Goal: Information Seeking & Learning: Check status

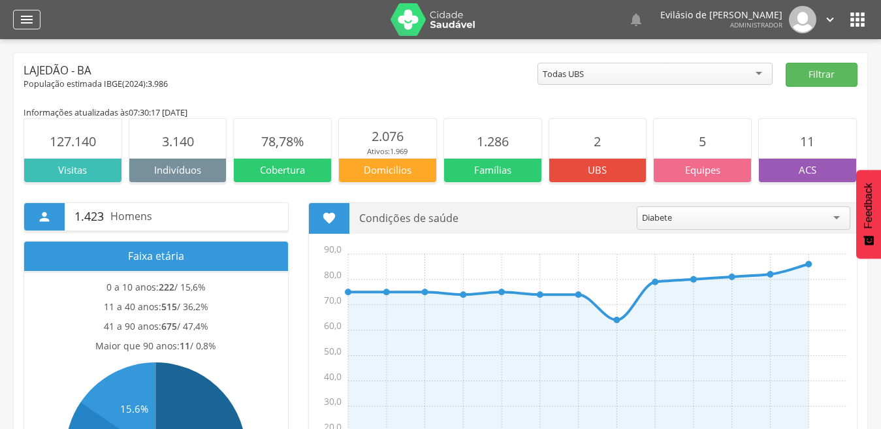
click at [23, 20] on icon "" at bounding box center [27, 20] width 16 height 16
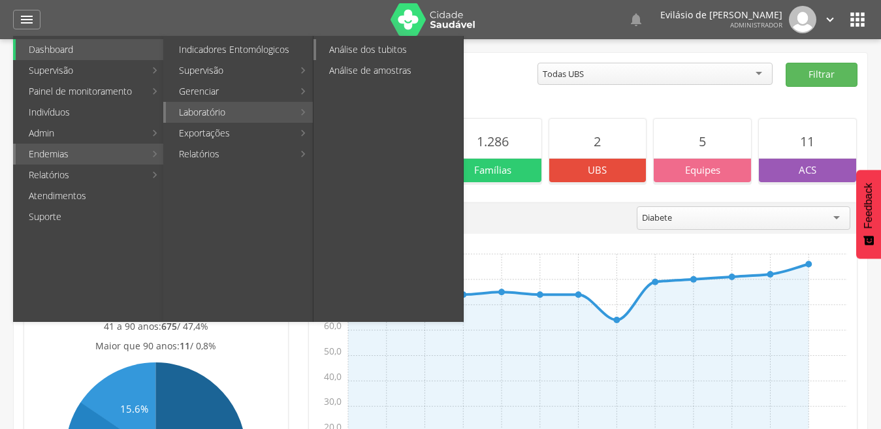
click at [377, 47] on link "Análise dos tubitos" at bounding box center [389, 49] width 147 height 21
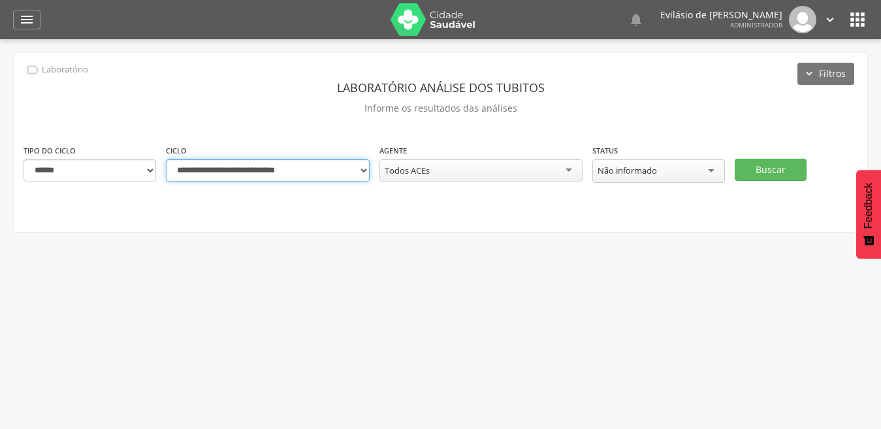
click at [361, 170] on select "**********" at bounding box center [268, 170] width 204 height 22
select select "**********"
click at [166, 159] on select "**********" at bounding box center [268, 170] width 204 height 22
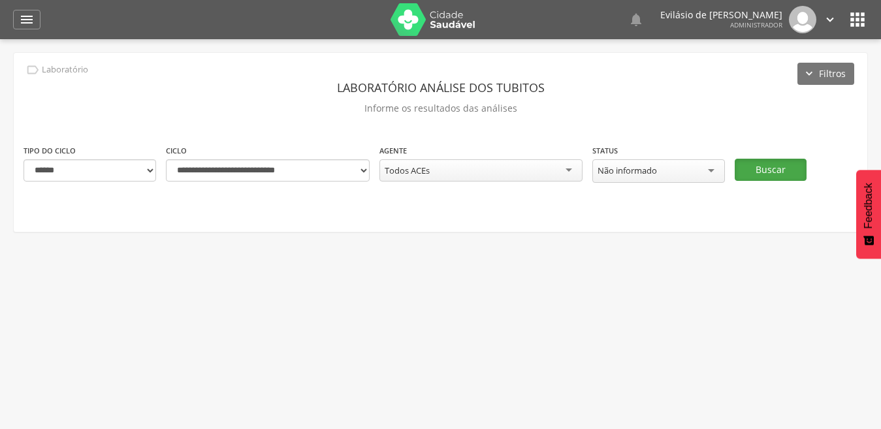
click at [784, 174] on button "Buscar" at bounding box center [771, 170] width 72 height 22
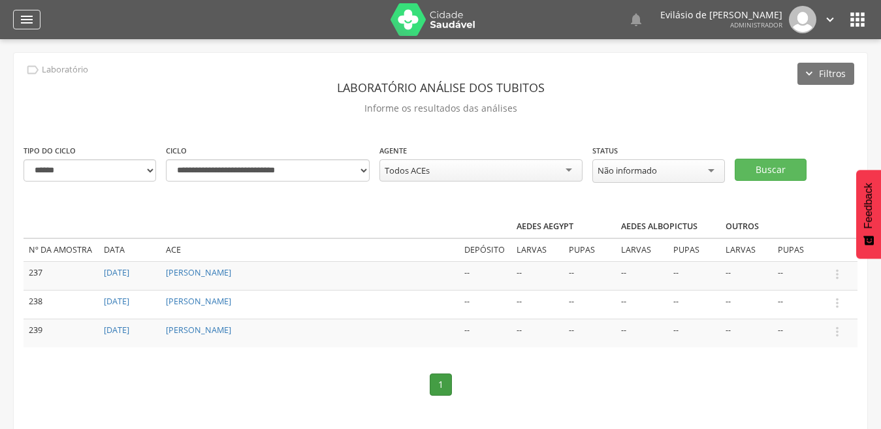
click at [21, 15] on icon "" at bounding box center [27, 20] width 16 height 16
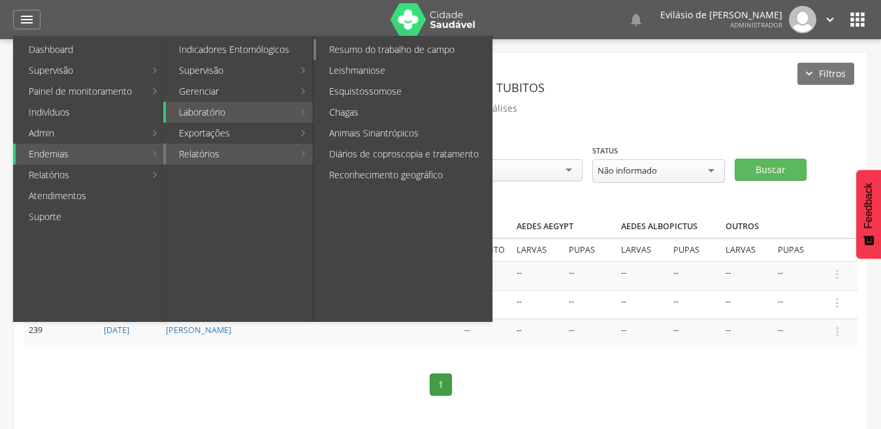
click at [398, 49] on link "Resumo do trabalho de campo" at bounding box center [404, 49] width 176 height 21
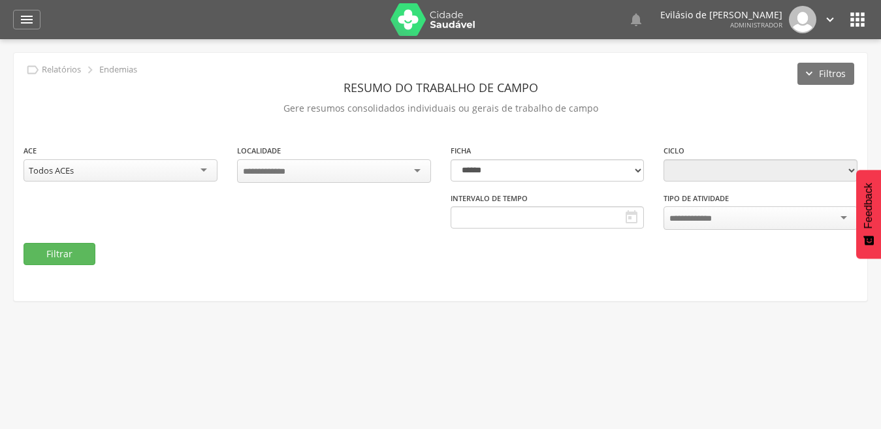
type input "**********"
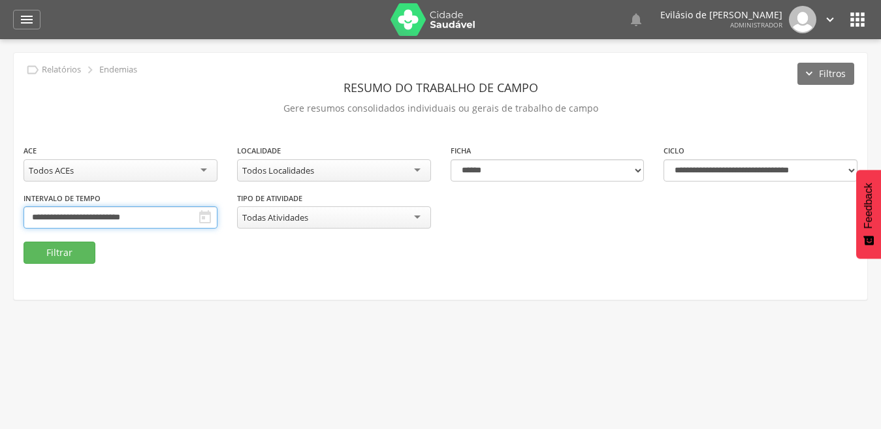
click at [170, 215] on input "**********" at bounding box center [121, 217] width 194 height 22
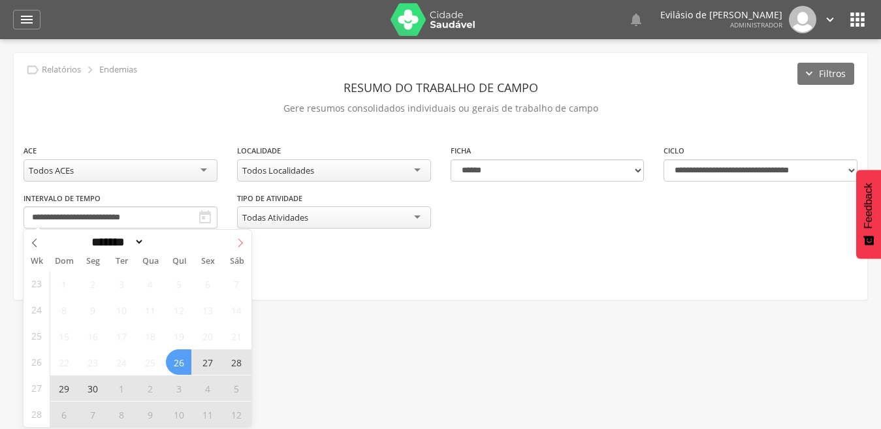
click at [240, 244] on icon at bounding box center [240, 242] width 9 height 9
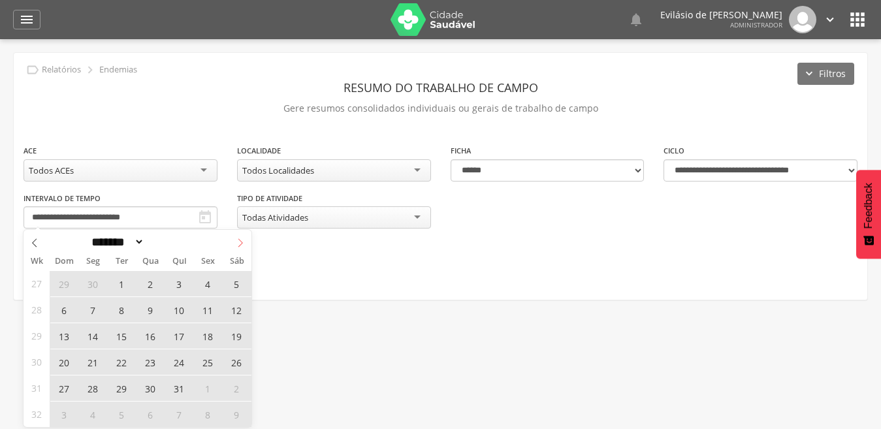
click at [240, 244] on icon at bounding box center [240, 242] width 9 height 9
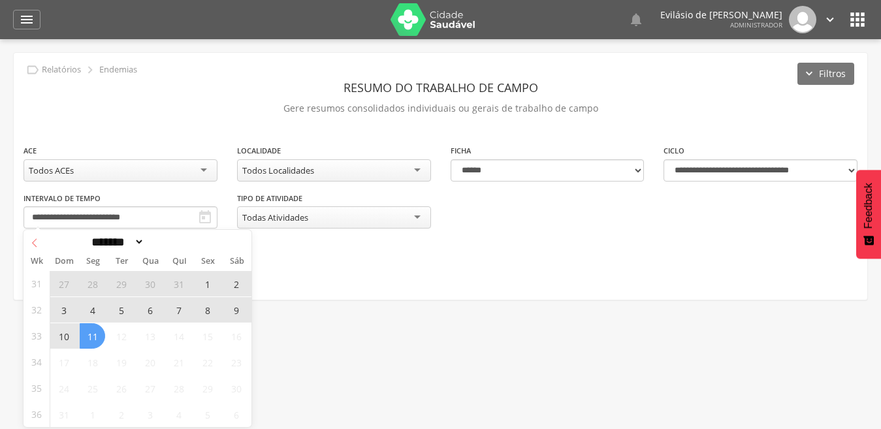
click at [31, 243] on icon at bounding box center [34, 242] width 9 height 9
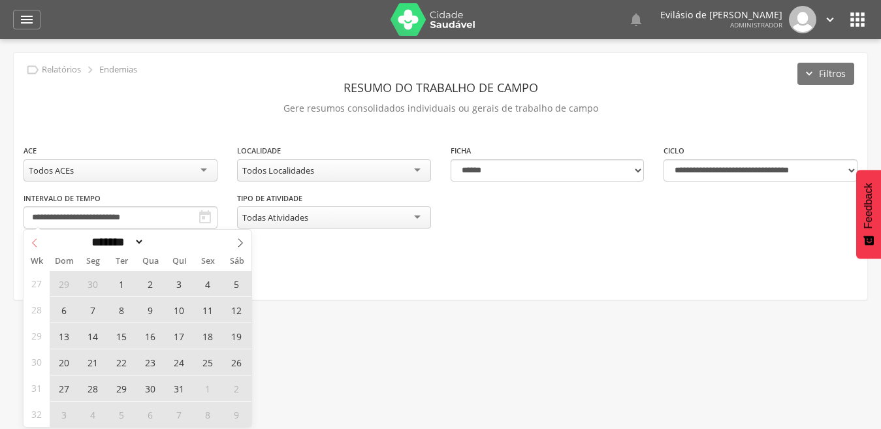
select select "*"
click at [94, 330] on span "14" at bounding box center [92, 335] width 25 height 25
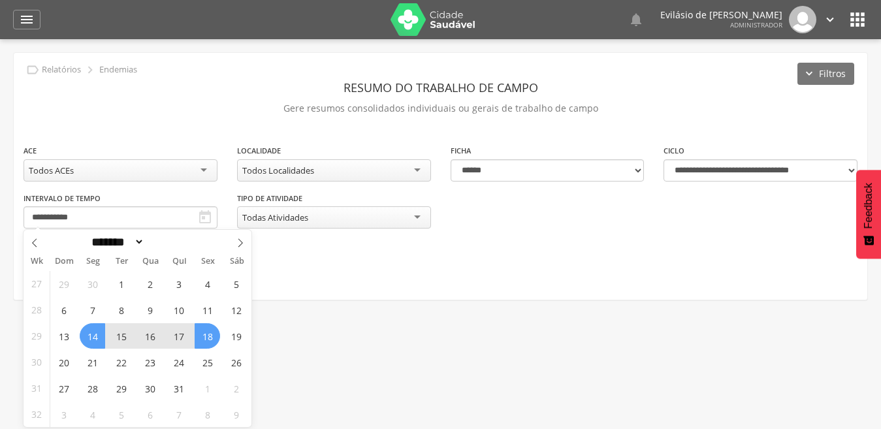
click at [206, 328] on span "18" at bounding box center [207, 335] width 25 height 25
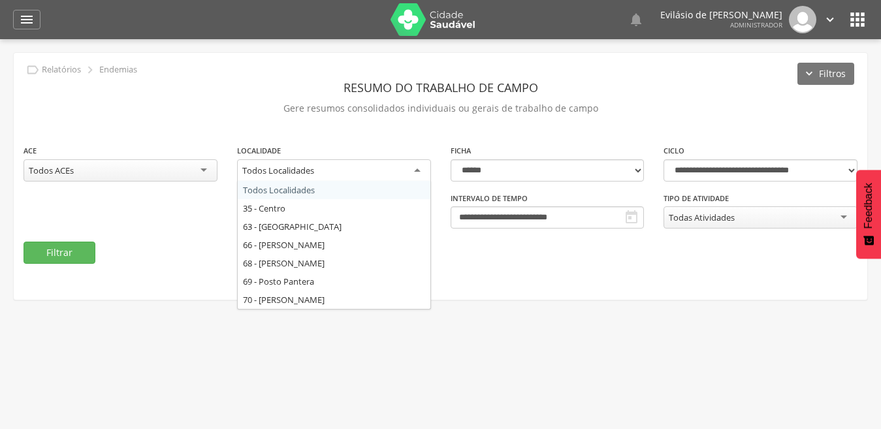
click at [421, 168] on div "Todos Localidades" at bounding box center [334, 171] width 194 height 24
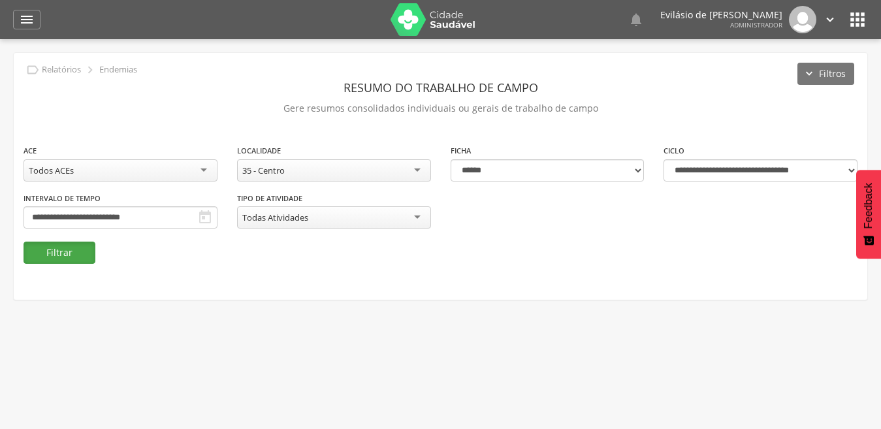
click at [60, 251] on button "Filtrar" at bounding box center [60, 253] width 72 height 22
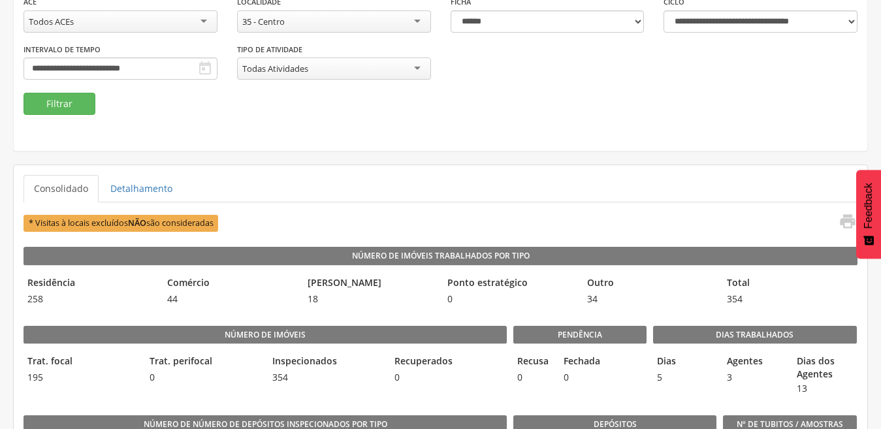
scroll to position [131, 0]
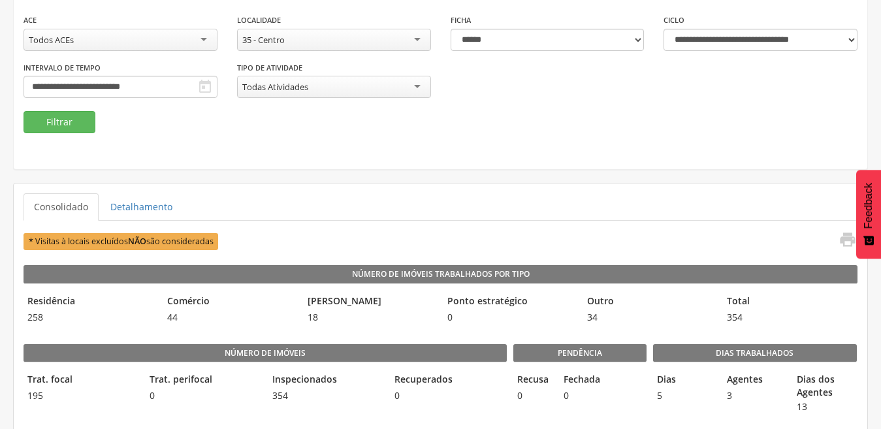
click at [411, 41] on div "35 - Centro" at bounding box center [334, 40] width 194 height 22
click at [55, 123] on button "Filtrar" at bounding box center [60, 122] width 72 height 22
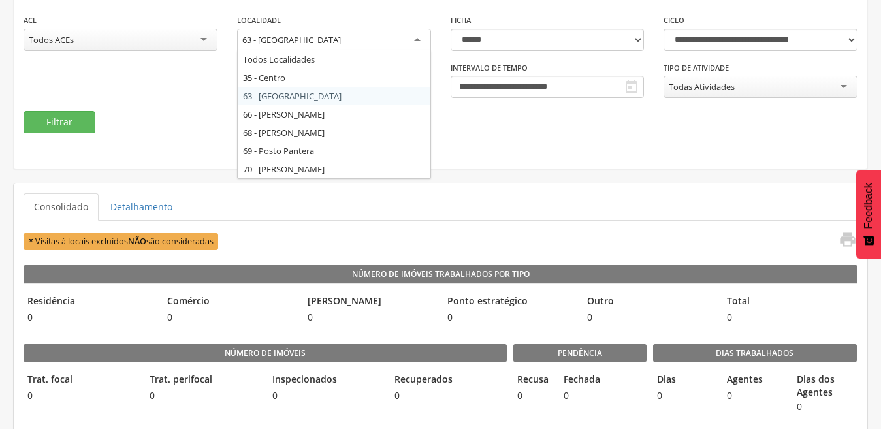
click at [421, 43] on div "63 - [GEOGRAPHIC_DATA]" at bounding box center [334, 41] width 194 height 24
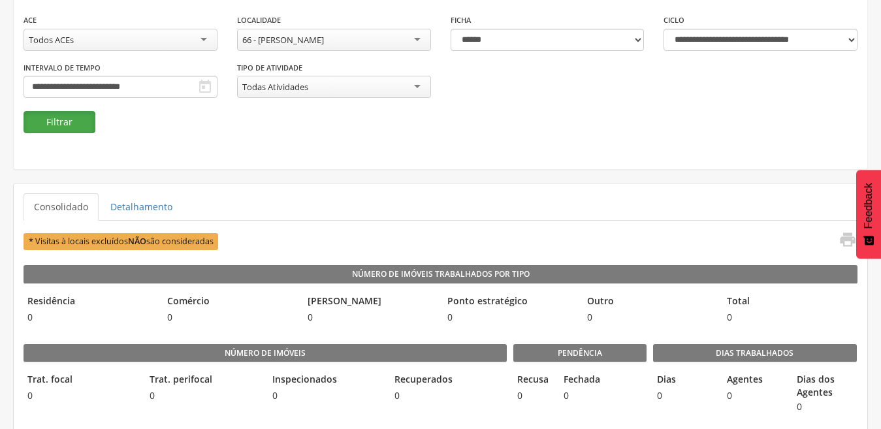
click at [50, 121] on button "Filtrar" at bounding box center [60, 122] width 72 height 22
click at [423, 39] on div "66 - [PERSON_NAME]" at bounding box center [334, 40] width 194 height 22
click at [74, 125] on button "Filtrar" at bounding box center [60, 122] width 72 height 22
click at [415, 38] on div "68 - [PERSON_NAME]" at bounding box center [334, 40] width 194 height 22
click at [63, 120] on button "Filtrar" at bounding box center [60, 122] width 72 height 22
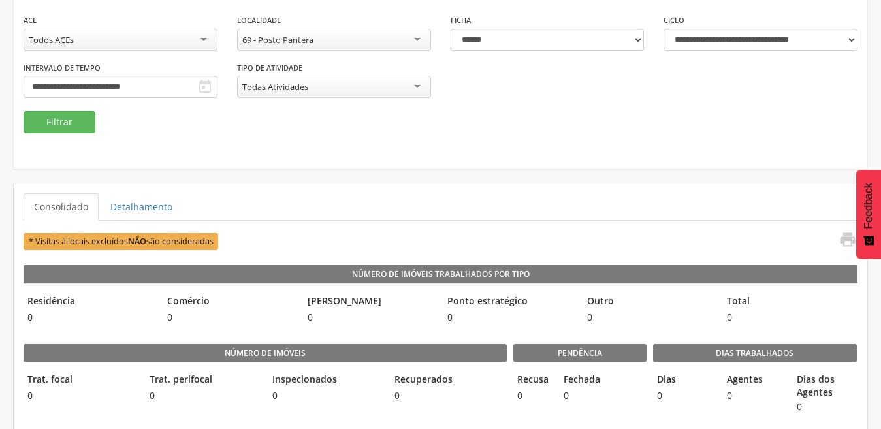
click at [418, 39] on div "69 - Posto Pantera" at bounding box center [334, 40] width 194 height 22
click at [74, 119] on button "Filtrar" at bounding box center [60, 122] width 72 height 22
click at [168, 85] on input "**********" at bounding box center [121, 87] width 194 height 22
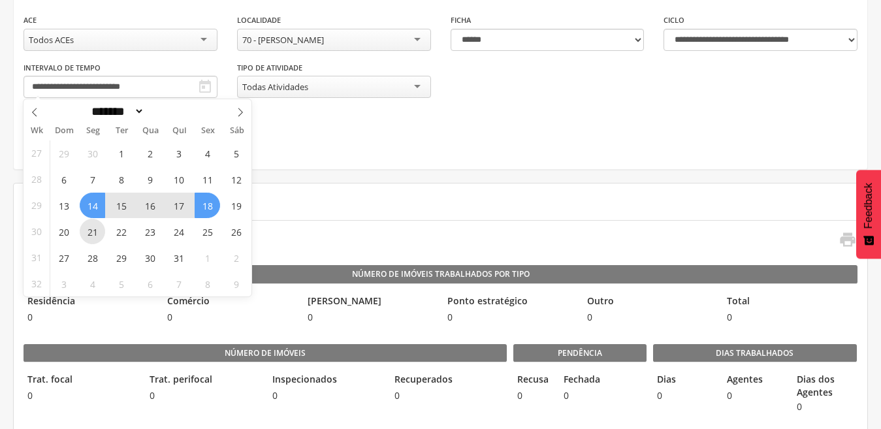
click at [87, 232] on span "21" at bounding box center [92, 231] width 25 height 25
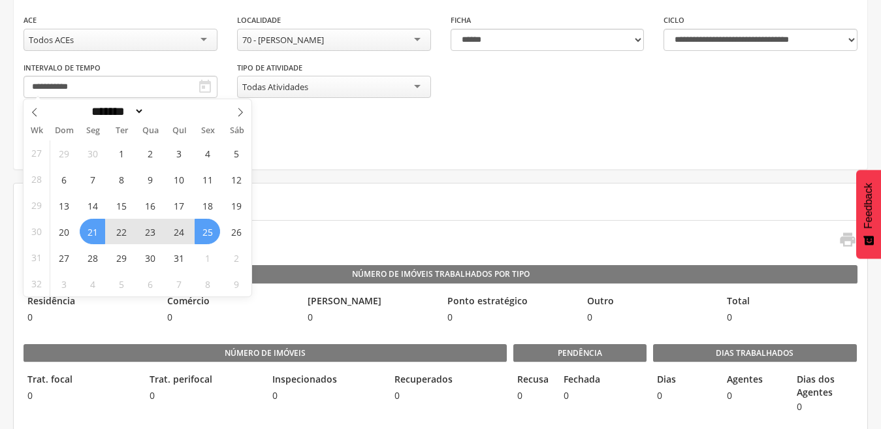
click at [206, 229] on span "25" at bounding box center [207, 231] width 25 height 25
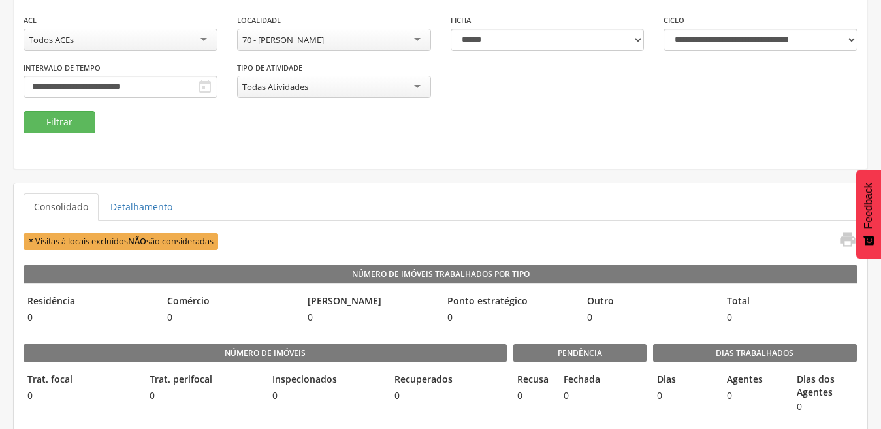
click at [422, 42] on div "70 - [PERSON_NAME]" at bounding box center [334, 40] width 194 height 22
click at [71, 118] on button "Filtrar" at bounding box center [60, 122] width 72 height 22
click at [410, 40] on div "35 - Centro" at bounding box center [334, 40] width 194 height 22
click at [51, 120] on button "Filtrar" at bounding box center [60, 122] width 72 height 22
click at [415, 40] on div "63 - [GEOGRAPHIC_DATA]" at bounding box center [334, 40] width 194 height 22
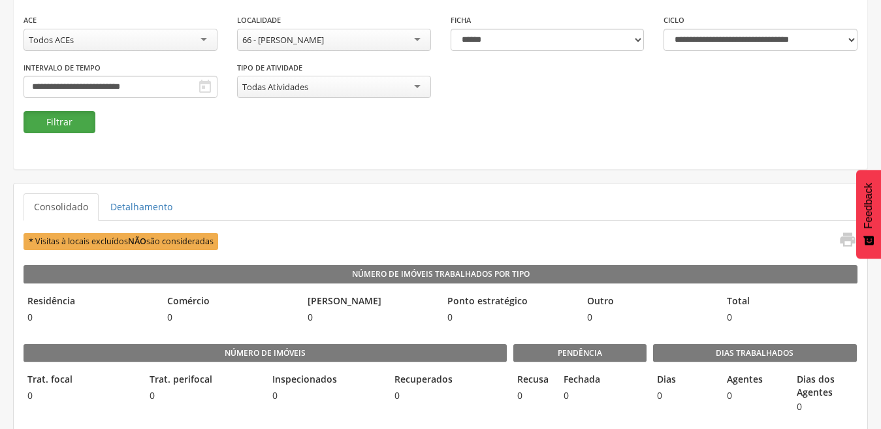
click at [72, 123] on button "Filtrar" at bounding box center [60, 122] width 72 height 22
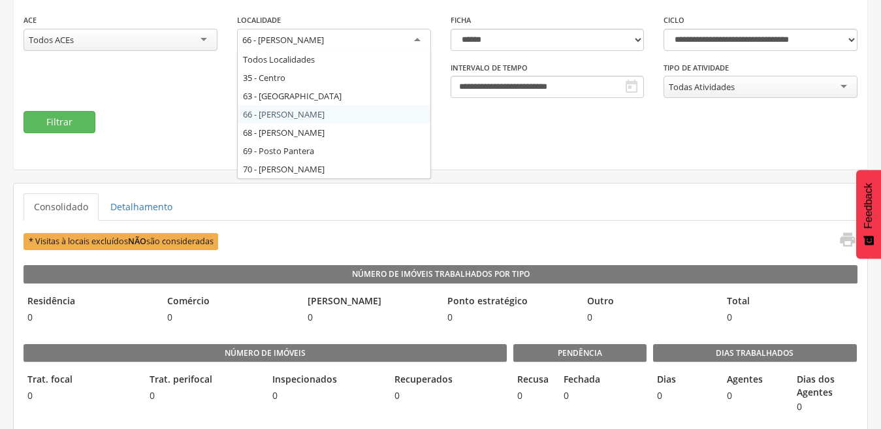
click at [411, 42] on div "66 - [PERSON_NAME]" at bounding box center [334, 41] width 194 height 24
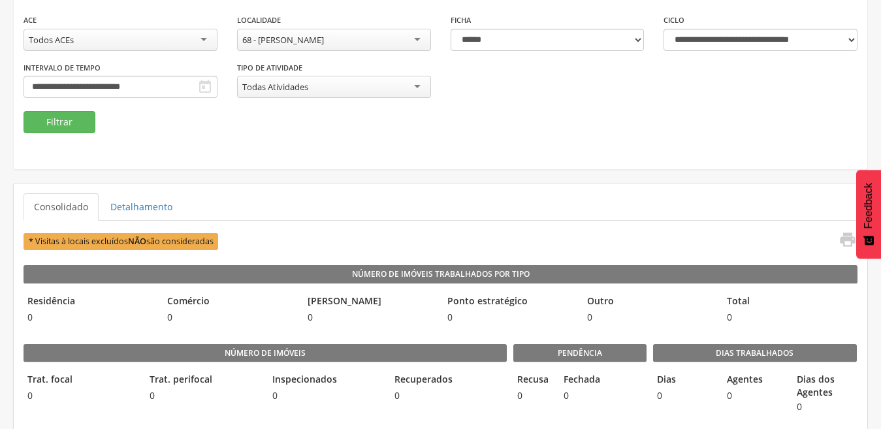
click at [65, 135] on div "**********" at bounding box center [441, 45] width 854 height 247
click at [63, 129] on button "Filtrar" at bounding box center [60, 122] width 72 height 22
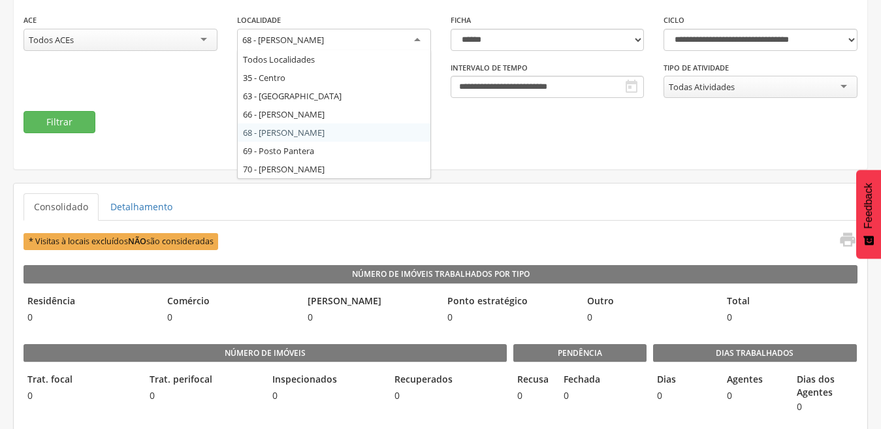
click at [418, 40] on div "68 - [PERSON_NAME]" at bounding box center [334, 41] width 194 height 24
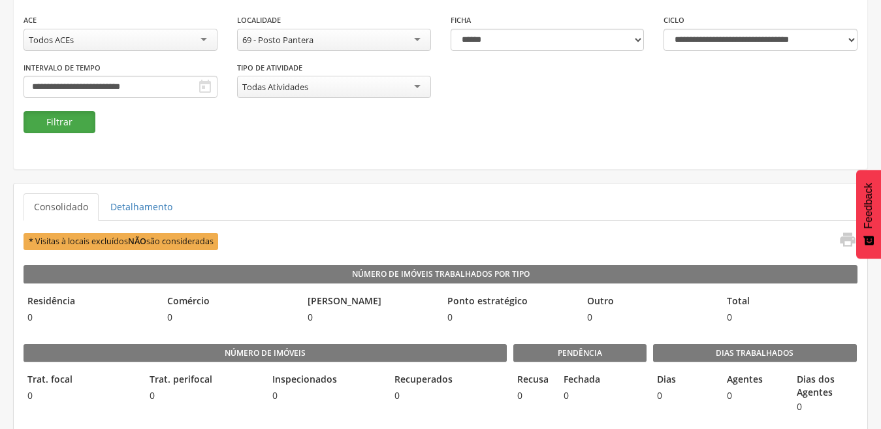
click at [66, 119] on button "Filtrar" at bounding box center [60, 122] width 72 height 22
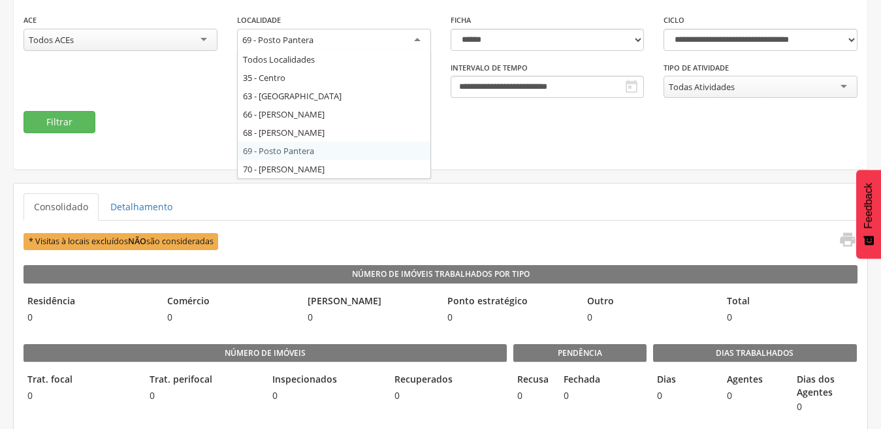
click at [417, 37] on div "69 - Posto Pantera" at bounding box center [334, 41] width 194 height 24
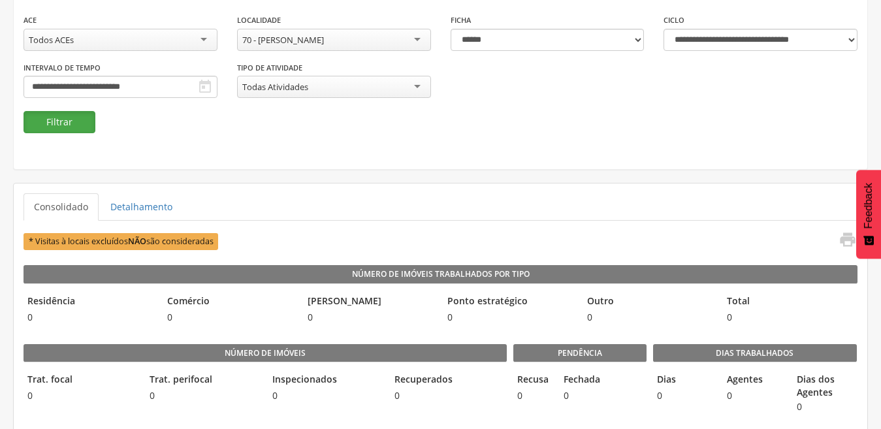
click at [62, 122] on button "Filtrar" at bounding box center [60, 122] width 72 height 22
click at [285, 164] on div "**********" at bounding box center [441, 45] width 854 height 247
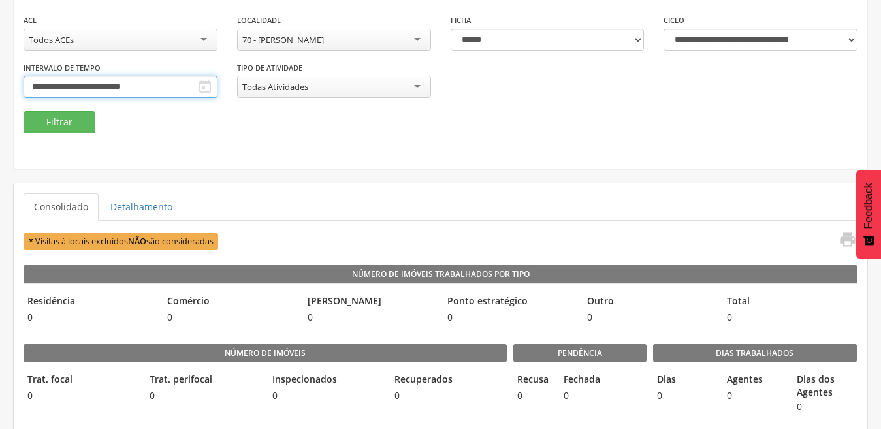
click at [163, 88] on input "**********" at bounding box center [121, 87] width 194 height 22
click at [370, 247] on div "* Visitas à locais excluídos NÃO são consideradas " at bounding box center [440, 242] width 833 height 22
click at [183, 91] on input "**********" at bounding box center [121, 87] width 194 height 22
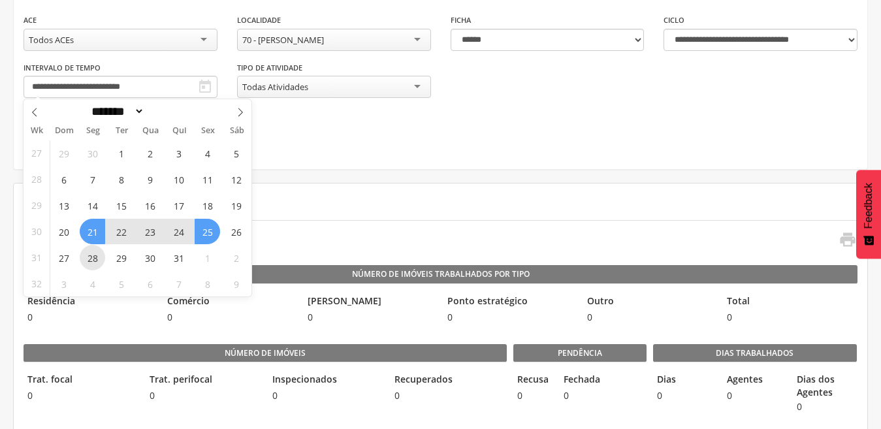
click at [96, 256] on span "28" at bounding box center [92, 257] width 25 height 25
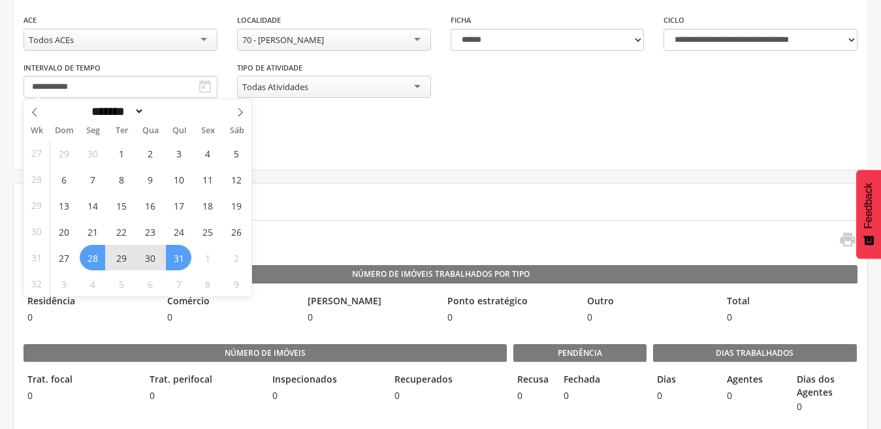
click at [180, 253] on span "31" at bounding box center [178, 257] width 25 height 25
type input "**********"
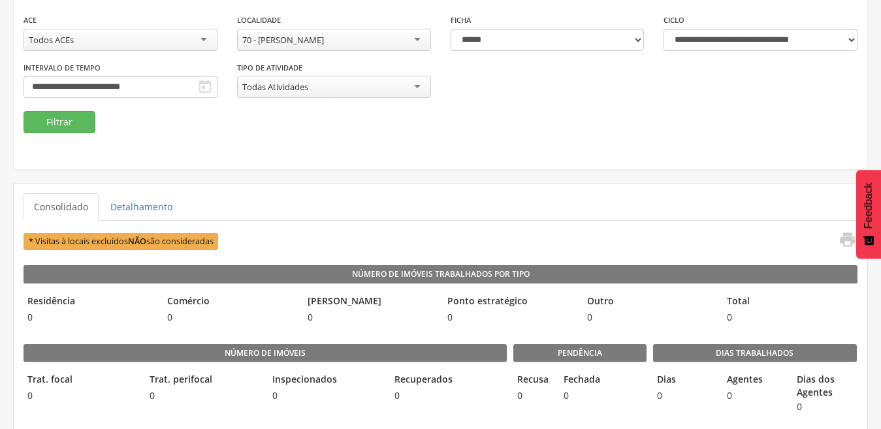
click at [421, 38] on div "70 - [PERSON_NAME]" at bounding box center [334, 40] width 194 height 22
click at [54, 122] on button "Filtrar" at bounding box center [60, 122] width 72 height 22
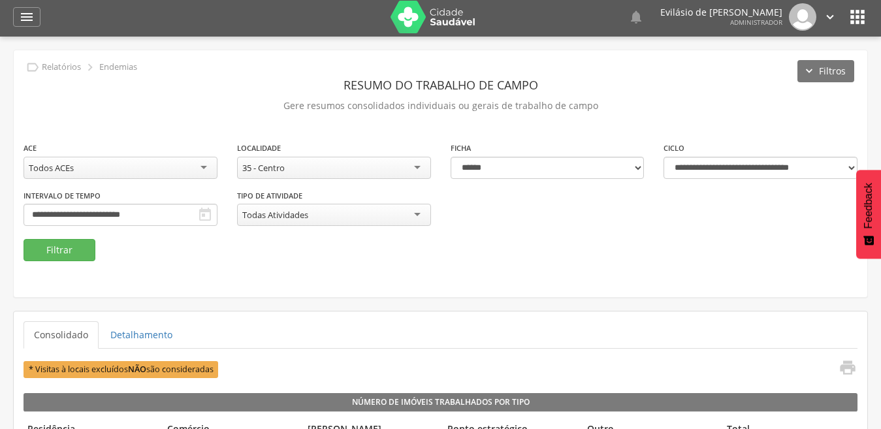
scroll to position [0, 0]
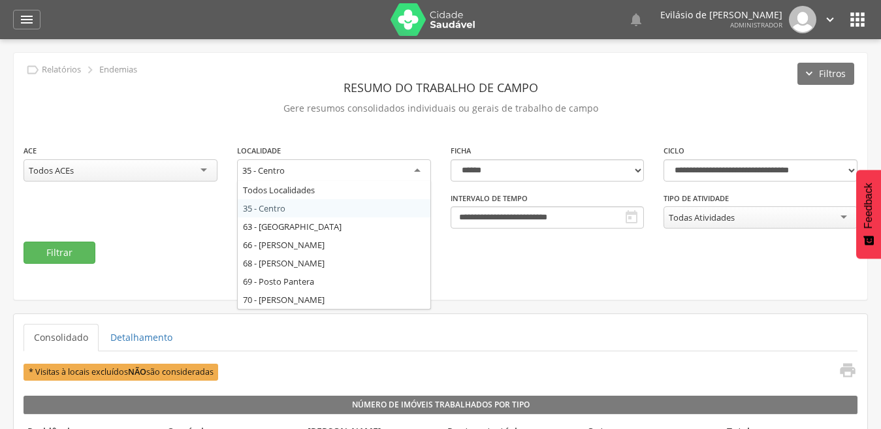
click at [413, 172] on div "35 - Centro" at bounding box center [334, 171] width 194 height 24
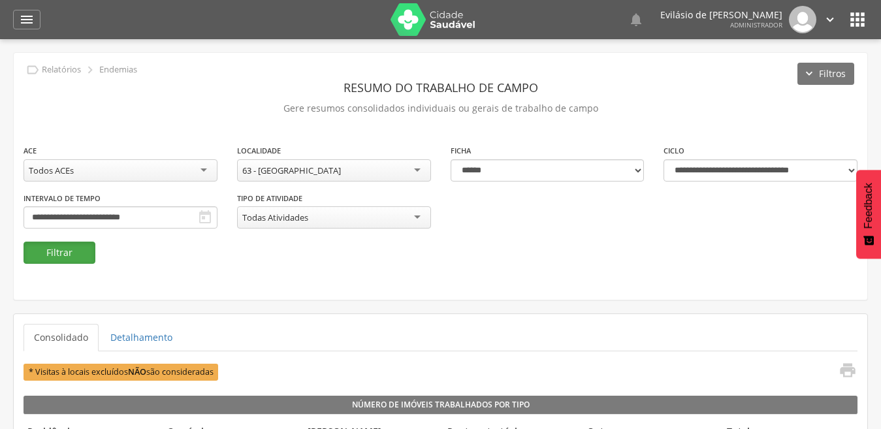
click at [53, 251] on button "Filtrar" at bounding box center [60, 253] width 72 height 22
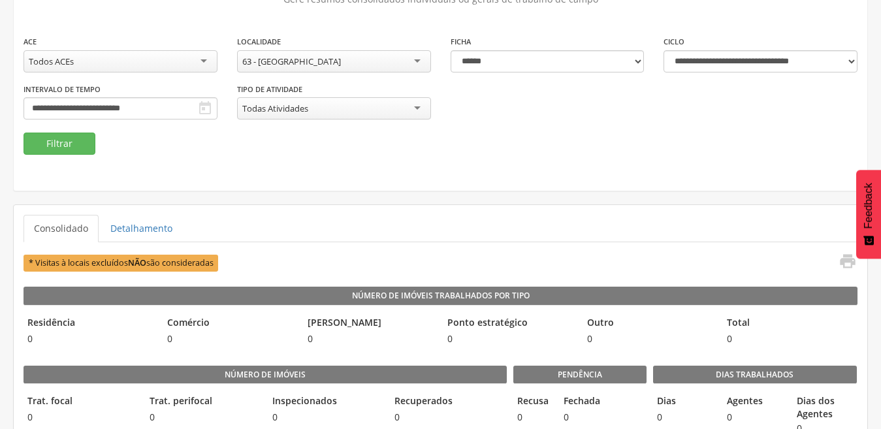
scroll to position [131, 0]
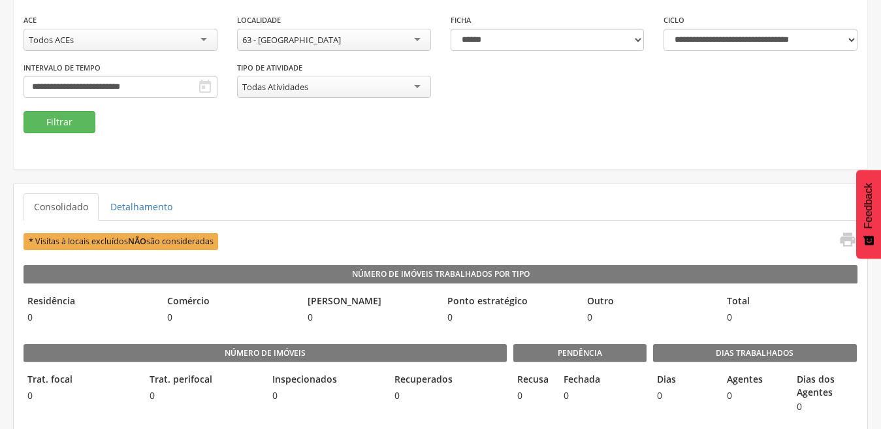
click at [420, 42] on div "63 - [GEOGRAPHIC_DATA]" at bounding box center [334, 40] width 194 height 22
click at [60, 123] on button "Filtrar" at bounding box center [60, 122] width 72 height 22
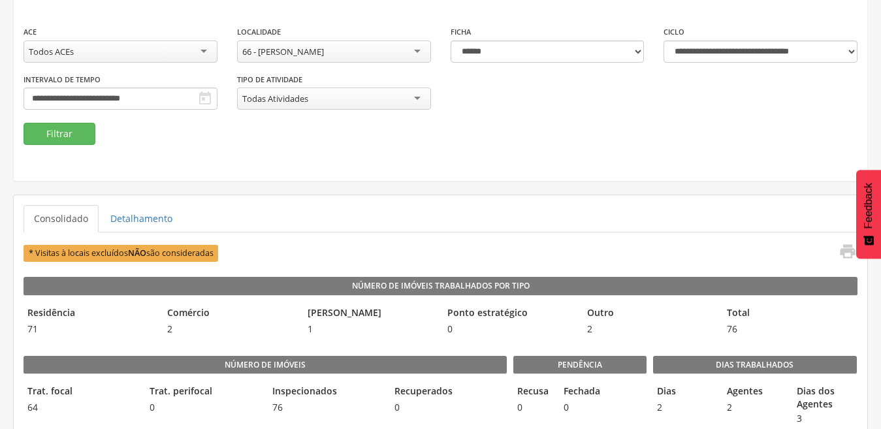
scroll to position [0, 0]
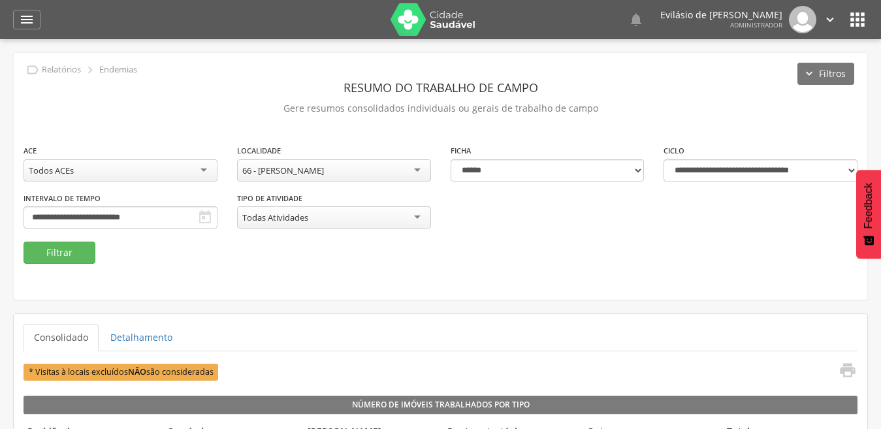
click at [415, 173] on div "66 - [PERSON_NAME]" at bounding box center [334, 170] width 194 height 22
click at [79, 247] on button "Filtrar" at bounding box center [60, 253] width 72 height 22
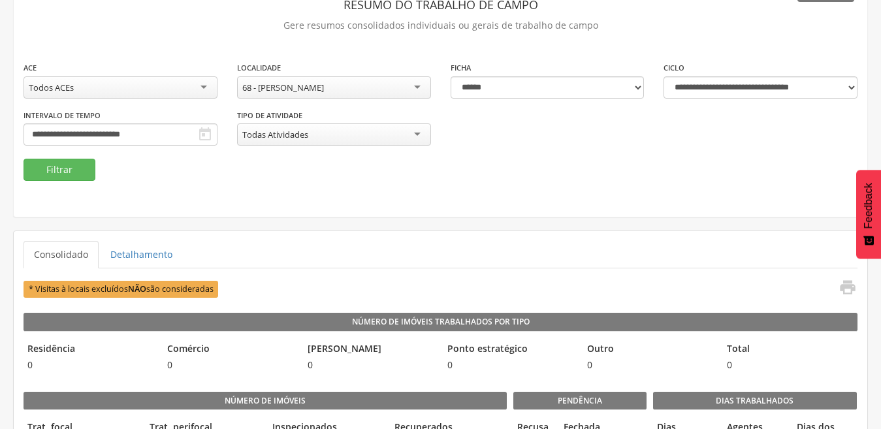
scroll to position [104, 0]
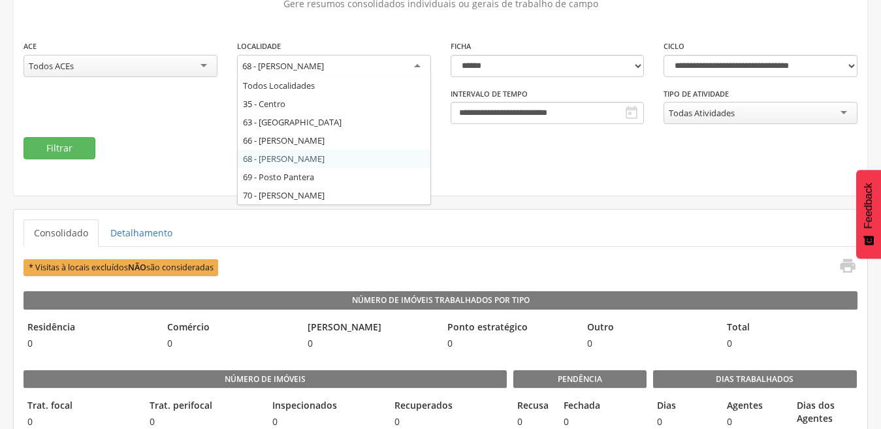
click at [419, 68] on div "68 - [PERSON_NAME]" at bounding box center [334, 67] width 194 height 24
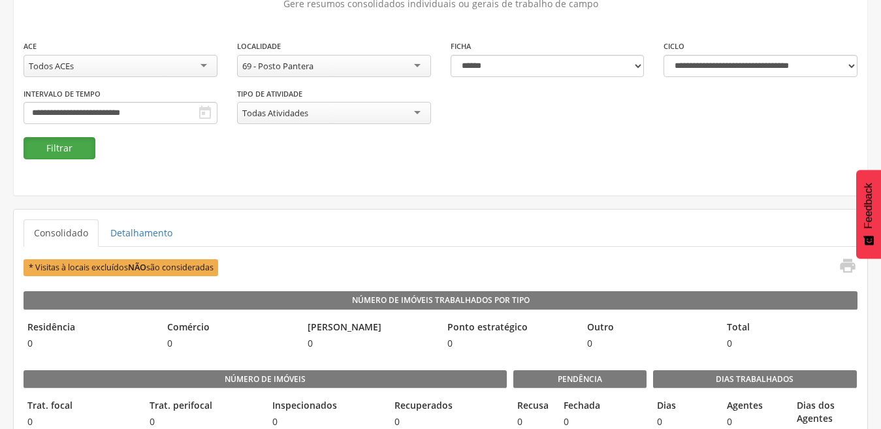
click at [56, 142] on button "Filtrar" at bounding box center [60, 148] width 72 height 22
click at [417, 68] on div "69 - Posto Pantera" at bounding box center [334, 66] width 194 height 22
click at [56, 152] on button "Filtrar" at bounding box center [60, 148] width 72 height 22
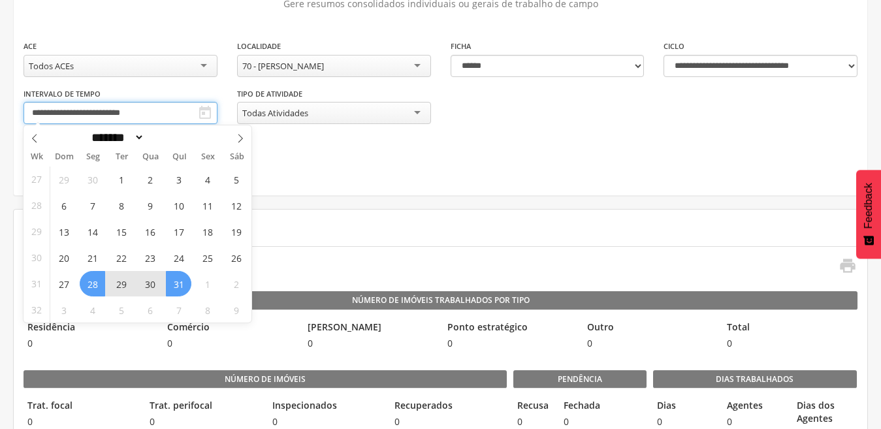
click at [159, 110] on input "**********" at bounding box center [121, 113] width 194 height 22
click at [243, 135] on icon at bounding box center [240, 138] width 9 height 9
select select "*"
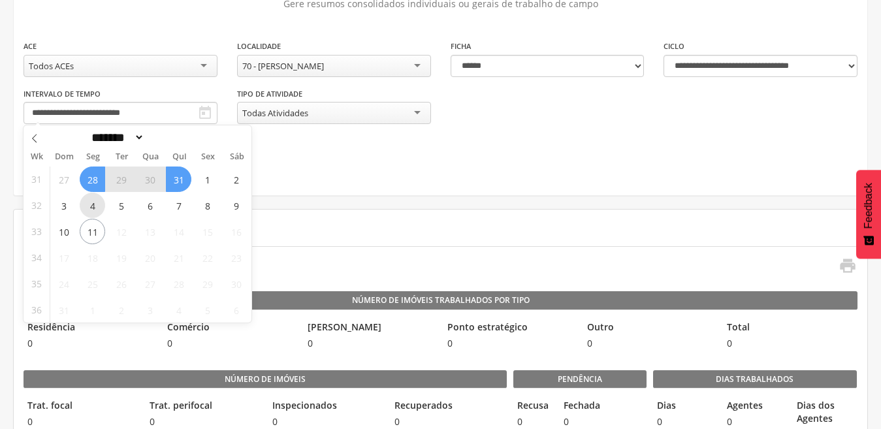
click at [88, 208] on span "4" at bounding box center [92, 205] width 25 height 25
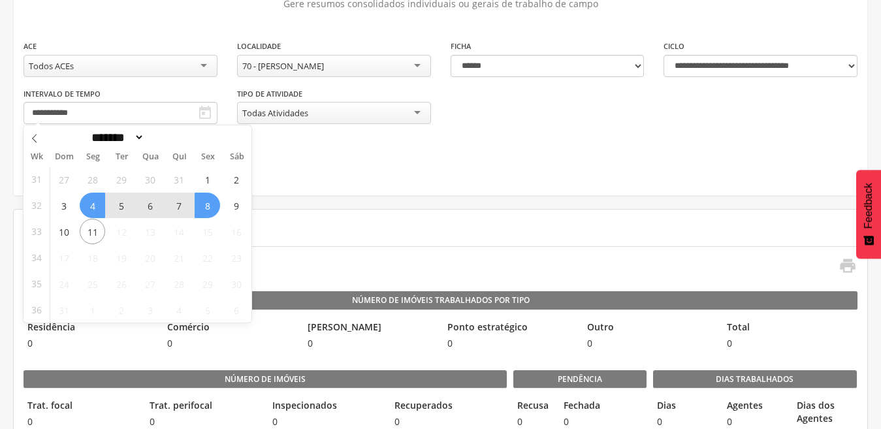
click at [204, 204] on span "8" at bounding box center [207, 205] width 25 height 25
type input "**********"
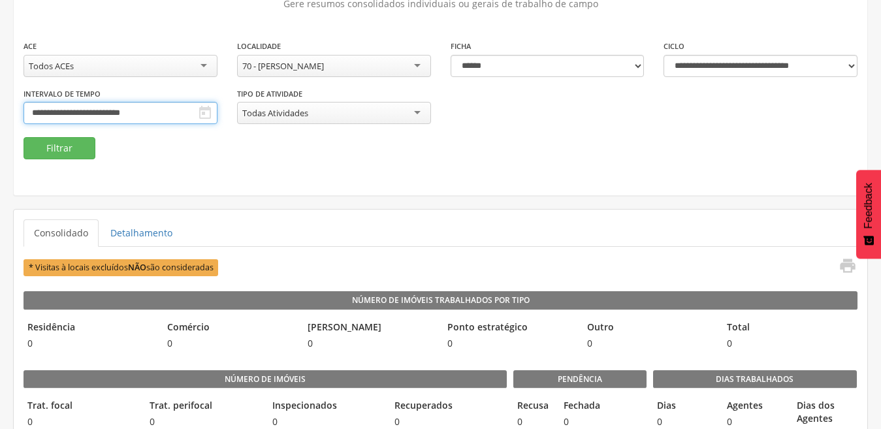
click at [178, 111] on input "**********" at bounding box center [121, 113] width 194 height 22
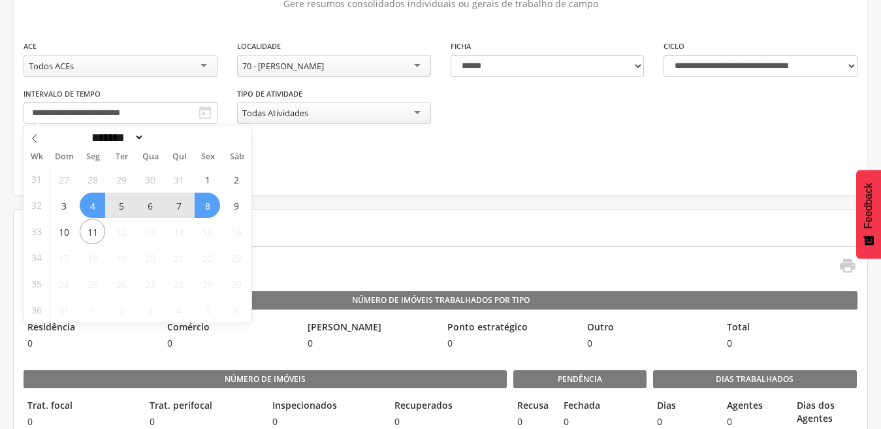
click at [302, 151] on fieldset "**********" at bounding box center [441, 99] width 834 height 120
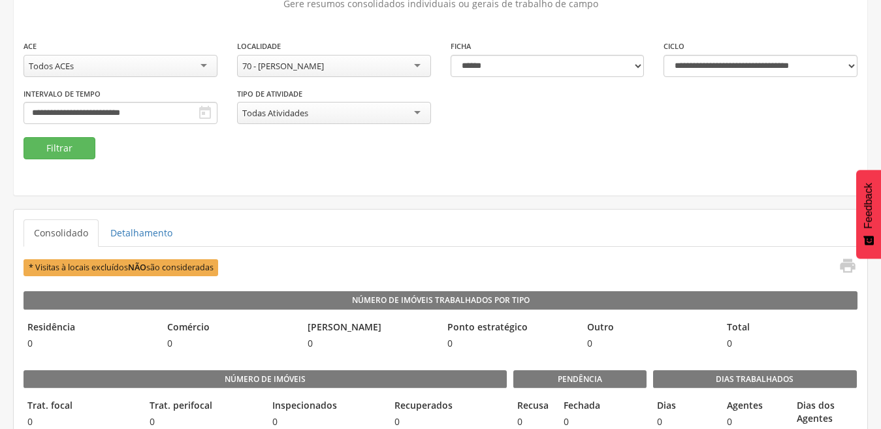
click at [411, 61] on div "70 - [PERSON_NAME]" at bounding box center [334, 66] width 194 height 22
click at [63, 150] on button "Filtrar" at bounding box center [60, 148] width 72 height 22
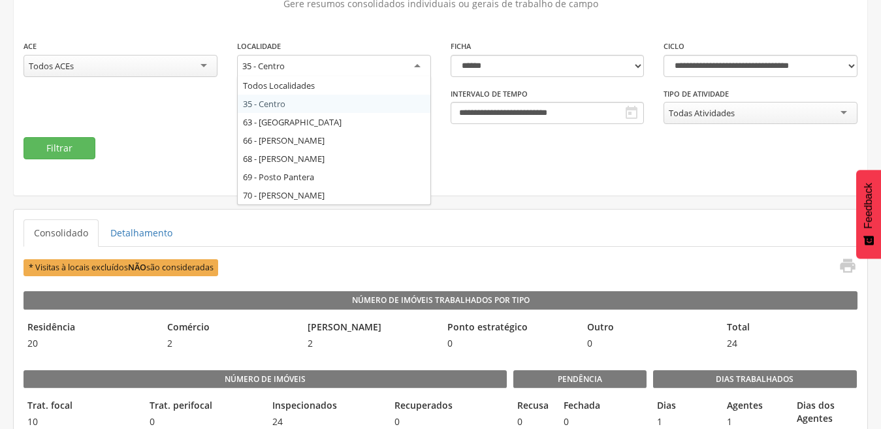
click at [413, 63] on div "35 - Centro" at bounding box center [334, 67] width 194 height 24
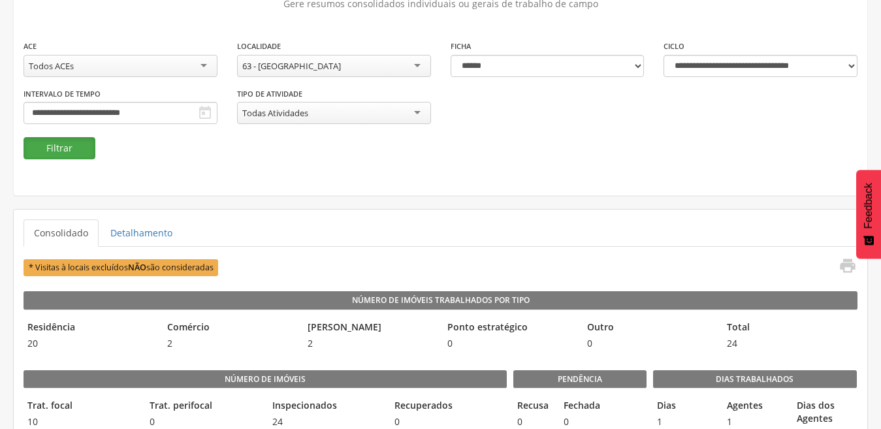
click at [68, 153] on button "Filtrar" at bounding box center [60, 148] width 72 height 22
click at [418, 67] on div "63 - [GEOGRAPHIC_DATA]" at bounding box center [334, 66] width 194 height 22
click at [69, 146] on button "Filtrar" at bounding box center [60, 148] width 72 height 22
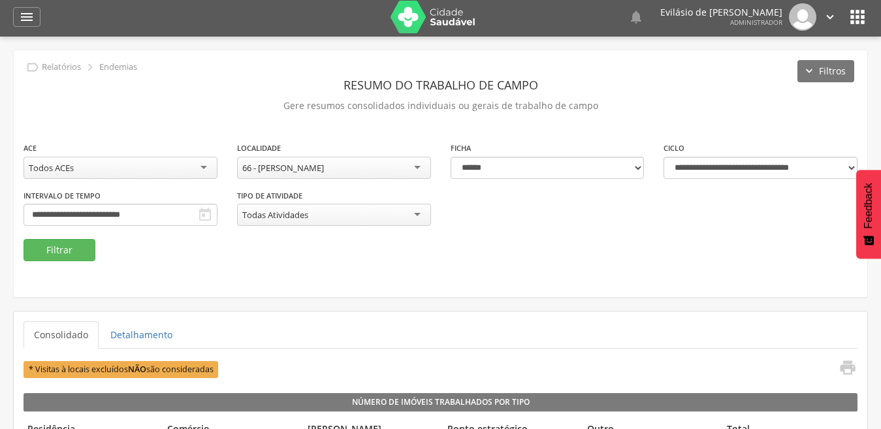
scroll to position [0, 0]
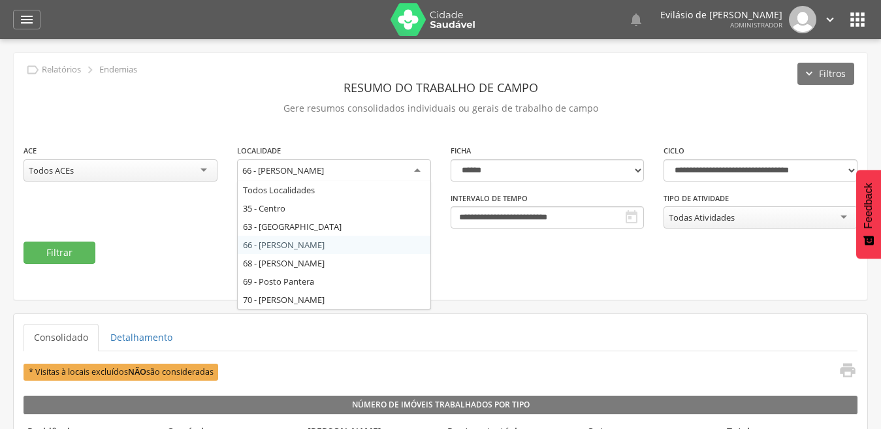
click at [417, 164] on div "66 - [PERSON_NAME]" at bounding box center [334, 171] width 194 height 24
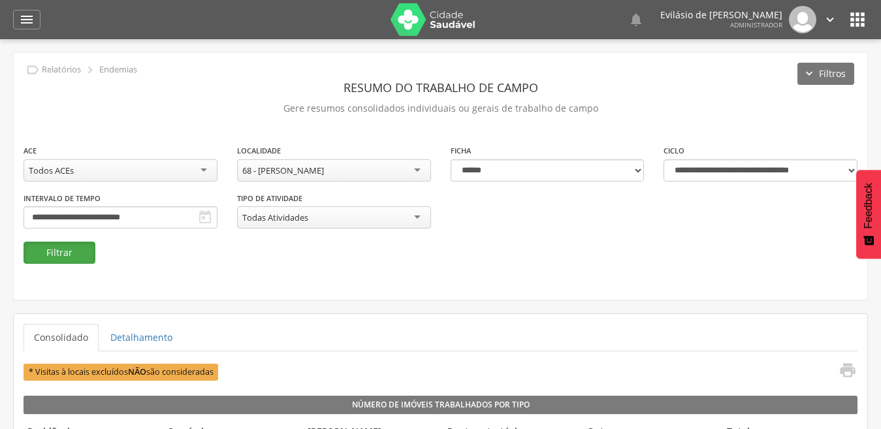
click at [67, 253] on button "Filtrar" at bounding box center [60, 253] width 72 height 22
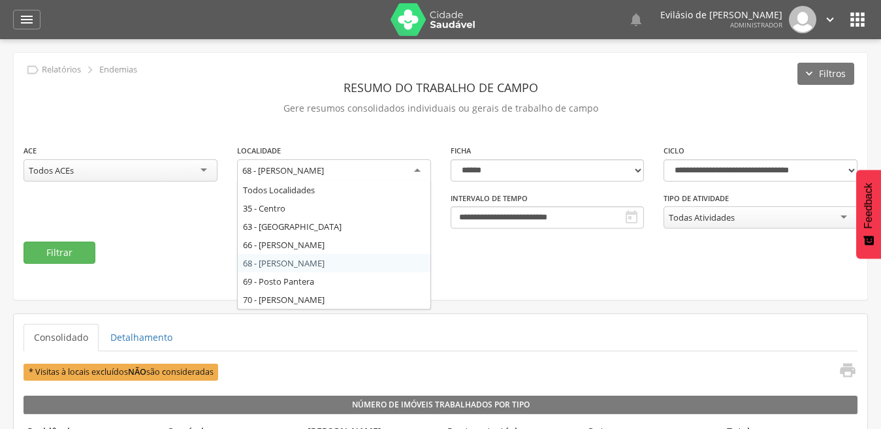
click at [413, 176] on div "68 - [PERSON_NAME]" at bounding box center [334, 171] width 194 height 24
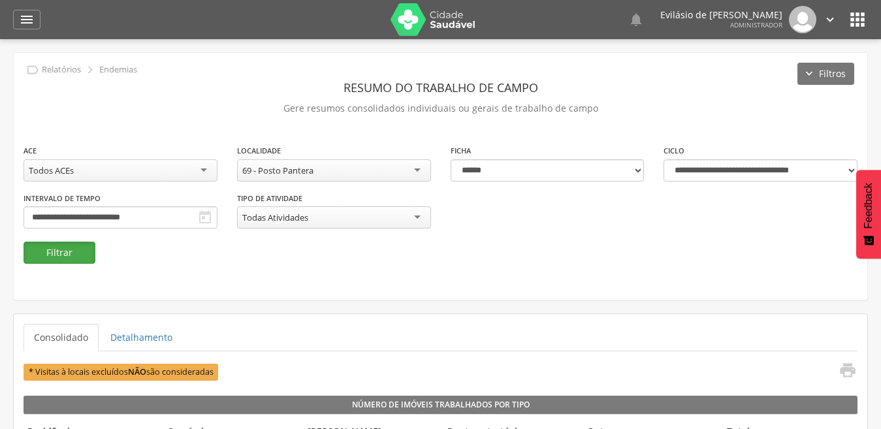
click at [67, 251] on button "Filtrar" at bounding box center [60, 253] width 72 height 22
click at [412, 168] on div "69 - Posto Pantera" at bounding box center [334, 170] width 194 height 22
click at [45, 249] on button "Filtrar" at bounding box center [60, 253] width 72 height 22
click at [824, 21] on icon "" at bounding box center [830, 19] width 14 height 14
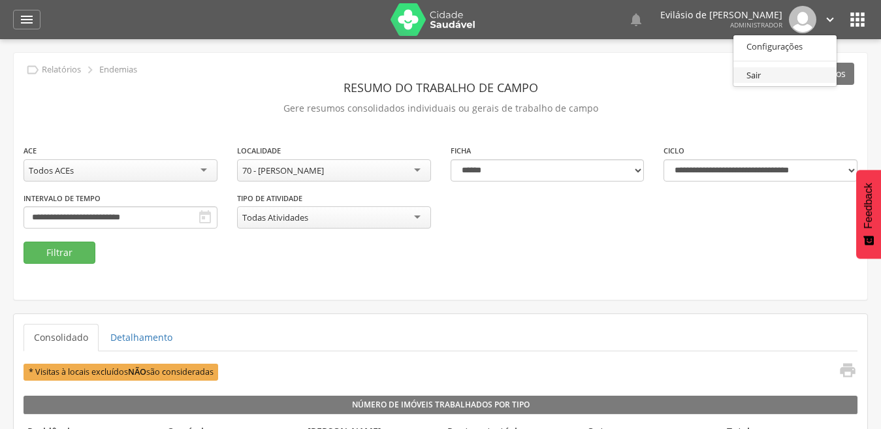
click at [750, 74] on link "Sair" at bounding box center [784, 75] width 103 height 16
